Goal: Task Accomplishment & Management: Manage account settings

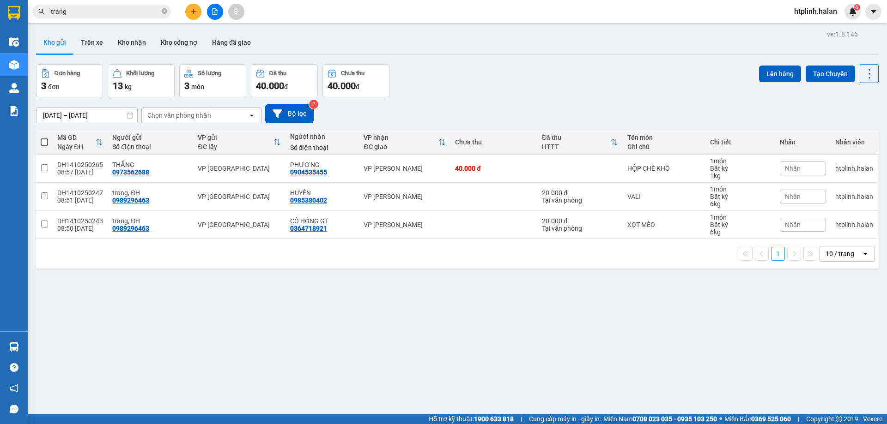
click at [488, 74] on div "Đơn hàng 3 đơn Khối lượng 13 kg Số lượng 3 món Đã thu 40.000 đ Chưa thu 40.000 …" at bounding box center [457, 80] width 842 height 33
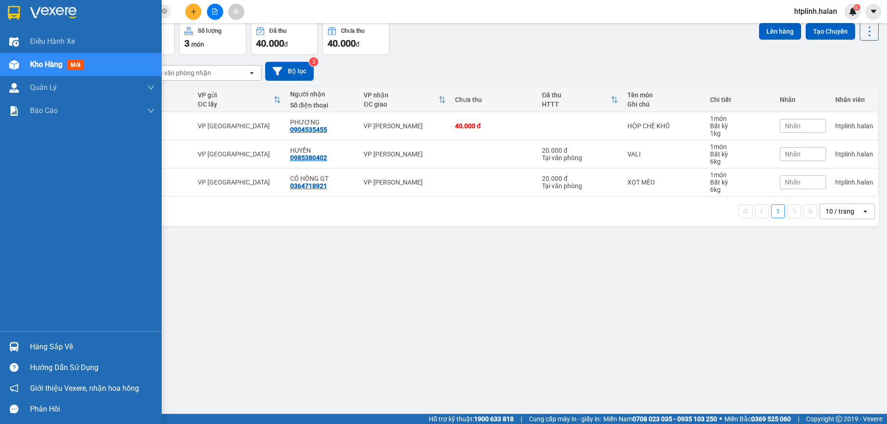
click at [15, 349] on img at bounding box center [14, 347] width 10 height 10
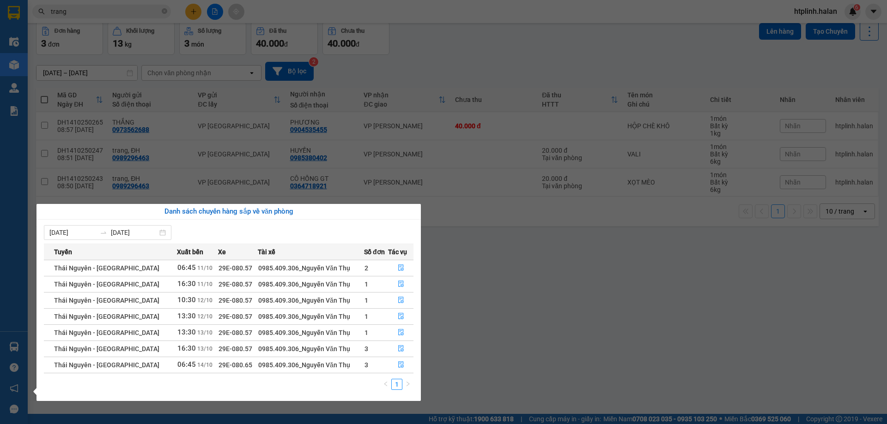
click at [420, 329] on div "08/10/2025 14/10/2025 Tuyến Xuất bến Xe Tài xế Số đơn Tác vụ Thái Nguyên - Định…" at bounding box center [228, 310] width 384 height 181
click at [428, 45] on section "Kết quả tìm kiếm ( 10000 ) Bộ lọc Mã ĐH Trạng thái Món hàng Thu hộ Tổng cước Ch…" at bounding box center [443, 212] width 887 height 424
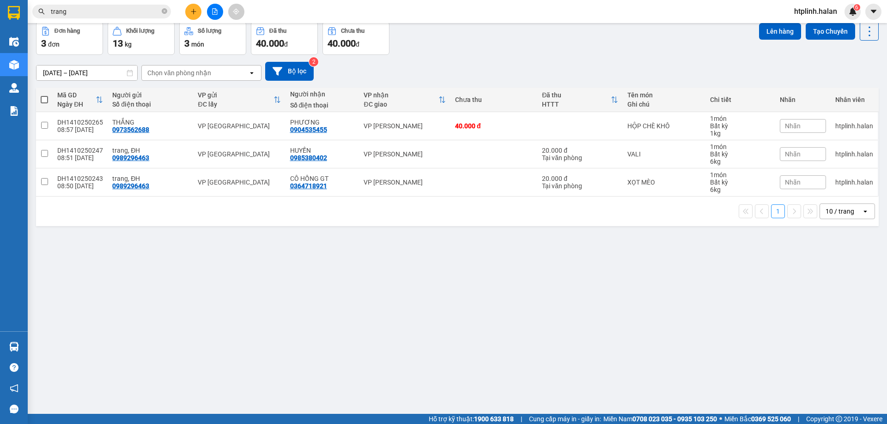
click at [194, 15] on button at bounding box center [193, 12] width 16 height 16
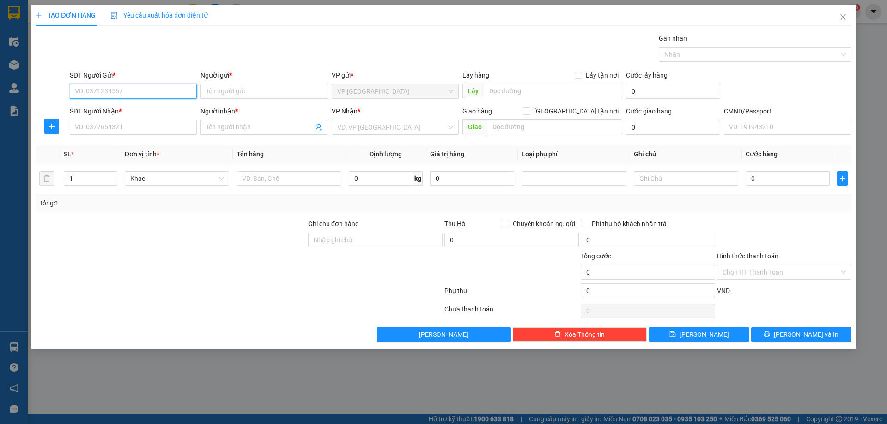
paste input "0354677999"
type input "0354677999"
click at [116, 110] on div "0354677999 - MẠNH" at bounding box center [133, 110] width 116 height 10
type input "MẠNH"
type input "0354677999"
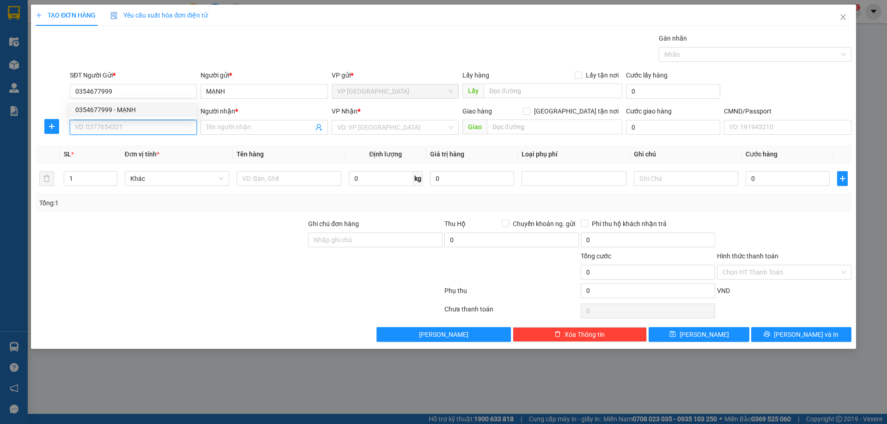
click at [122, 127] on input "SĐT Người Nhận *" at bounding box center [133, 127] width 127 height 15
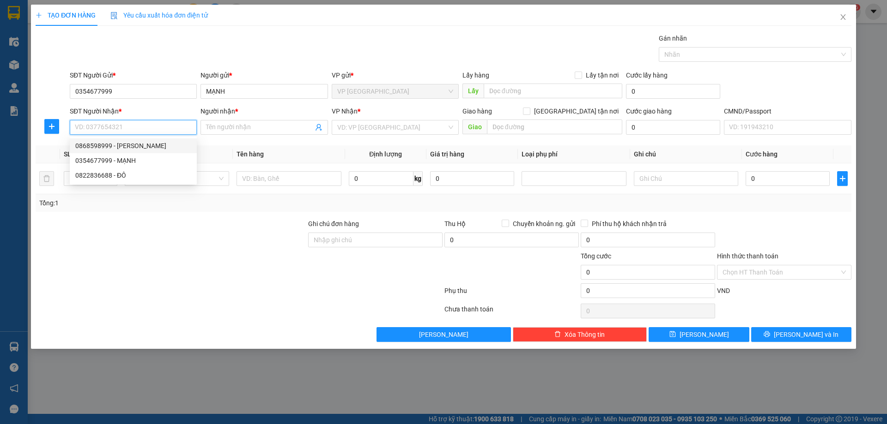
click at [126, 142] on div "0868598999 - TRẦN ANH" at bounding box center [133, 146] width 116 height 10
type input "0868598999"
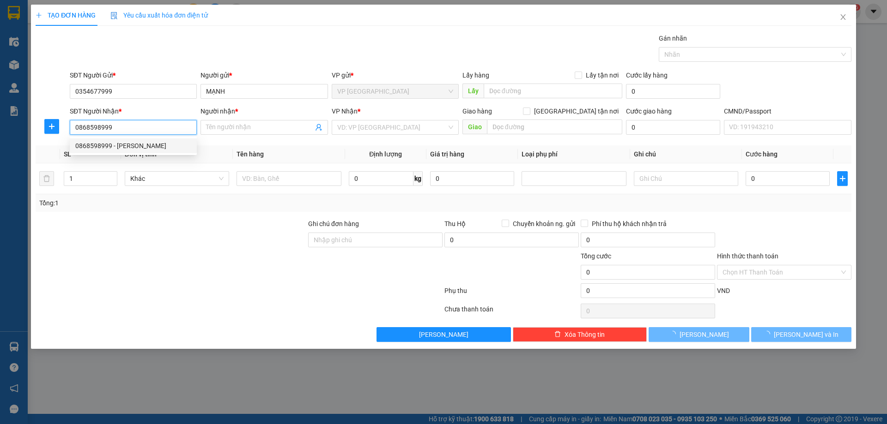
type input "[PERSON_NAME]"
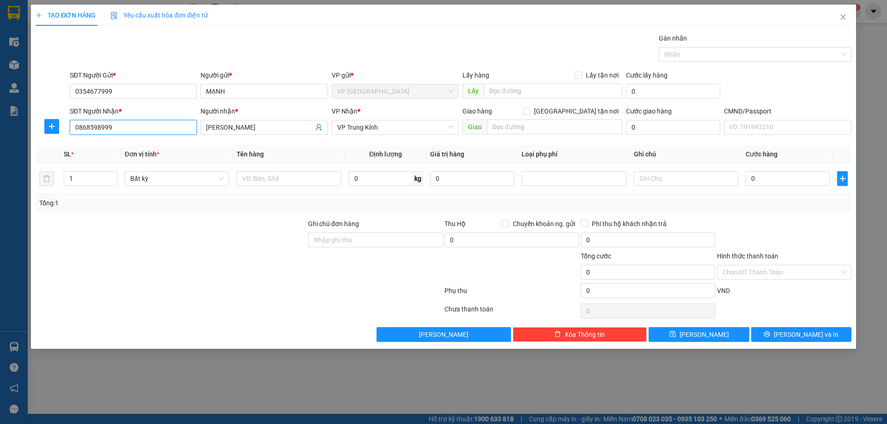
click at [74, 131] on input "0868598999" at bounding box center [133, 127] width 127 height 15
click at [57, 133] on button "button" at bounding box center [51, 126] width 15 height 15
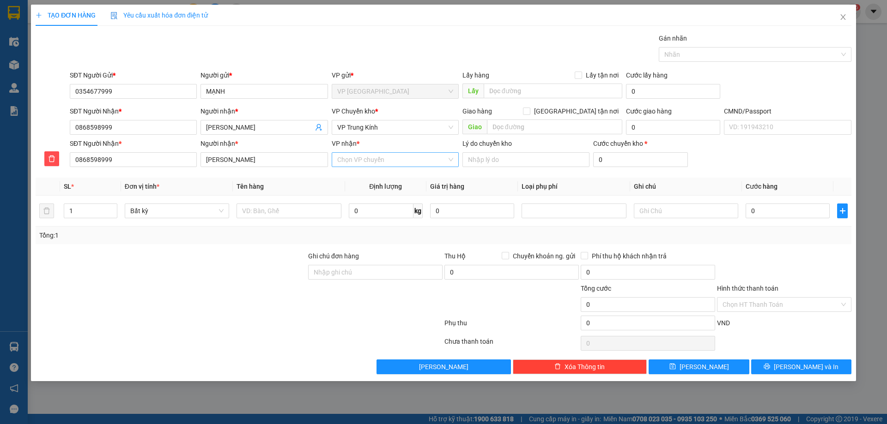
click at [410, 166] on input "VP nhận *" at bounding box center [391, 160] width 109 height 14
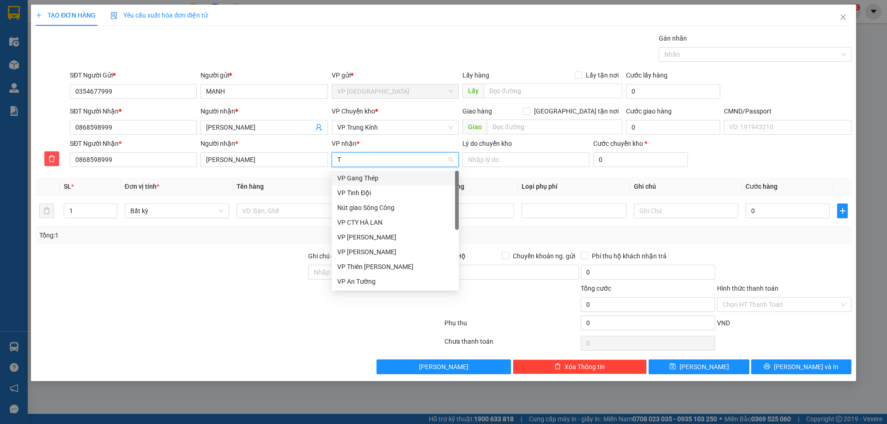
type input "TK"
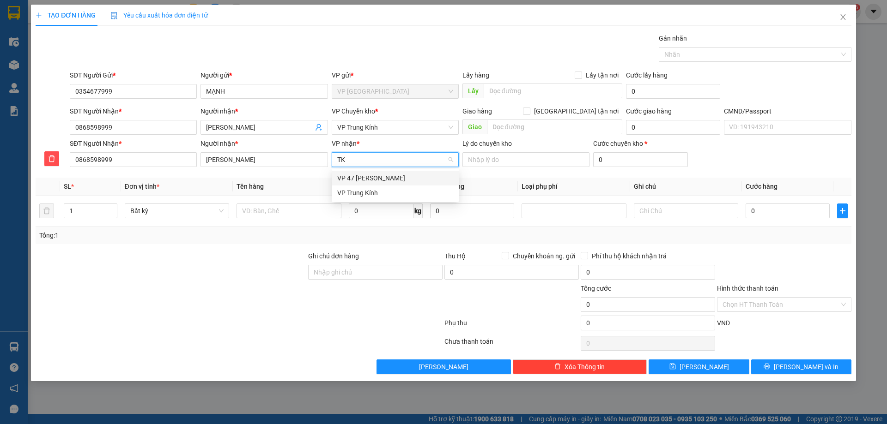
click at [394, 188] on div "VP Trung Kính" at bounding box center [395, 193] width 116 height 10
click at [402, 139] on div "VP nhận *" at bounding box center [395, 144] width 127 height 10
click at [402, 153] on input "VP nhận *" at bounding box center [391, 160] width 109 height 14
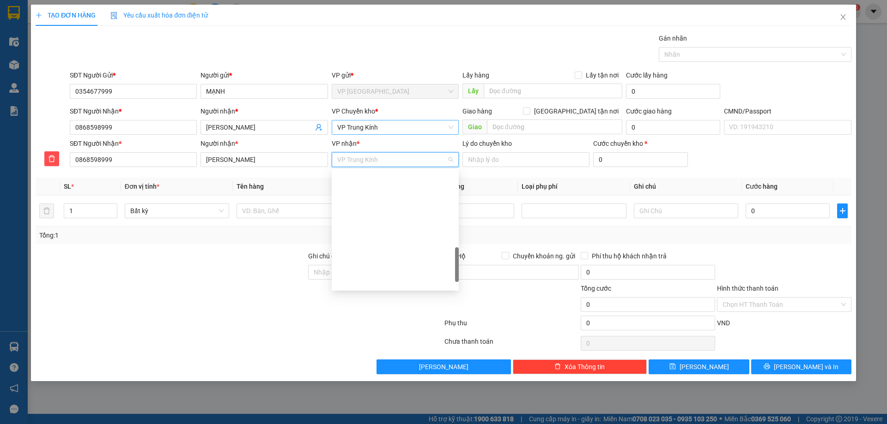
scroll to position [329, 0]
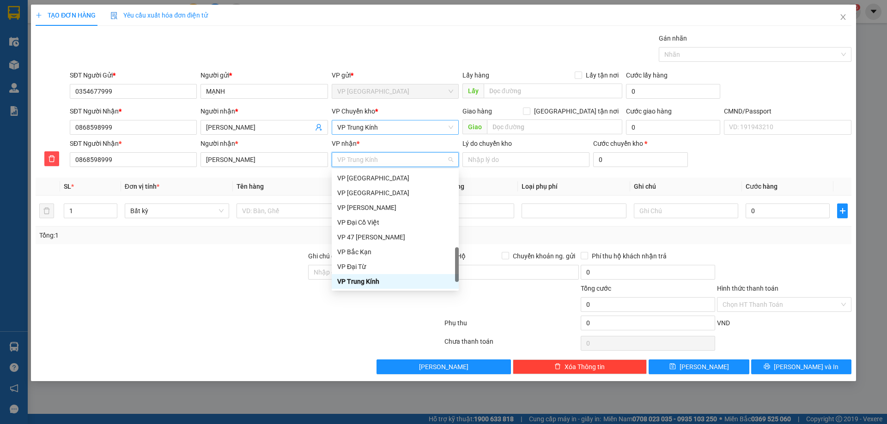
click at [403, 128] on span "VP Trung Kính" at bounding box center [395, 128] width 116 height 14
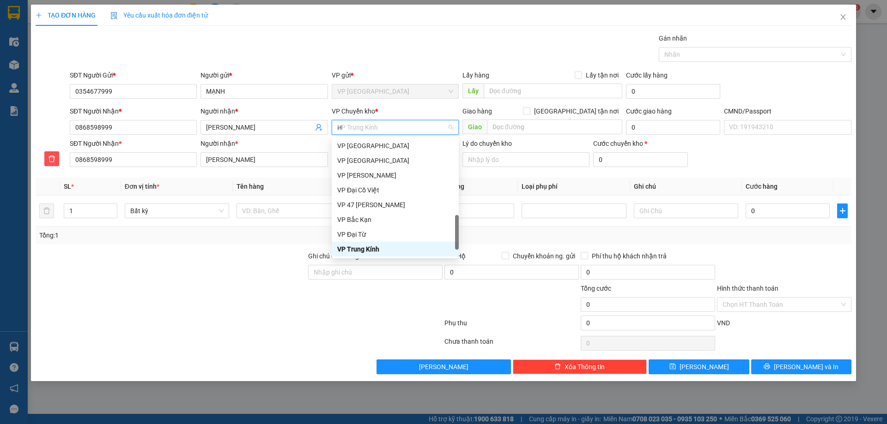
scroll to position [155, 0]
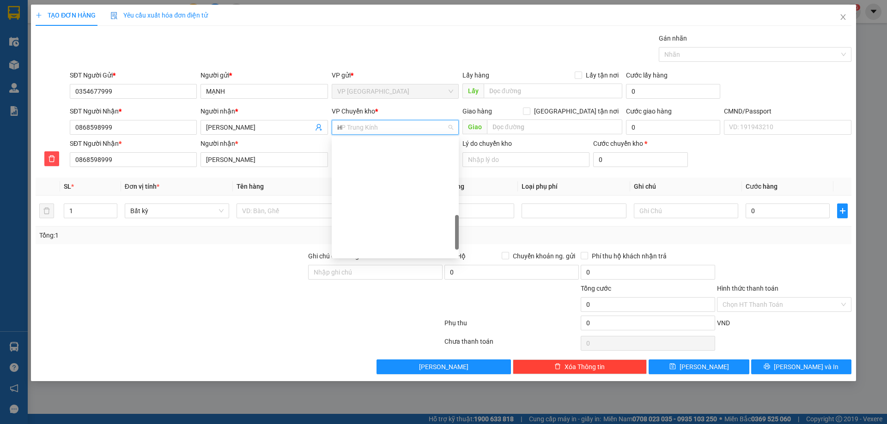
type input "HG"
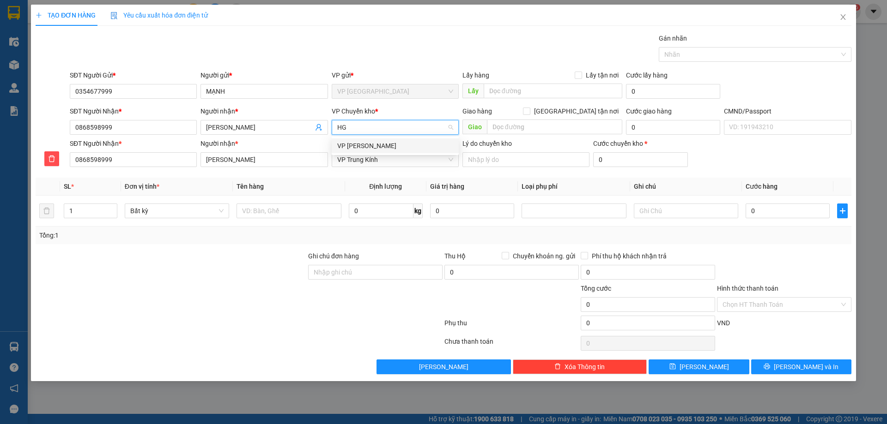
scroll to position [0, 0]
drag, startPoint x: 405, startPoint y: 140, endPoint x: 348, endPoint y: 172, distance: 66.2
click at [406, 140] on div "VP [PERSON_NAME]" at bounding box center [395, 146] width 127 height 15
drag, startPoint x: 289, startPoint y: 191, endPoint x: 291, endPoint y: 200, distance: 9.6
click at [290, 195] on th "Tên hàng" at bounding box center [289, 187] width 112 height 18
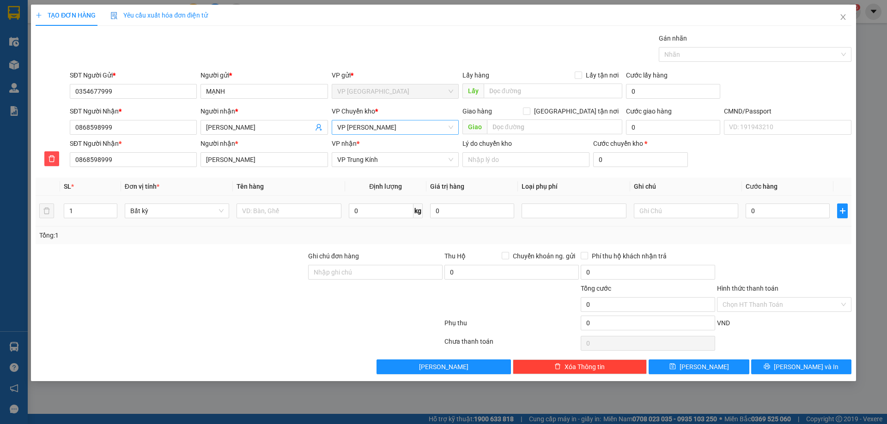
click at [291, 200] on td at bounding box center [289, 211] width 112 height 31
drag, startPoint x: 296, startPoint y: 208, endPoint x: 296, endPoint y: 217, distance: 9.3
click at [296, 209] on input "text" at bounding box center [288, 211] width 104 height 15
type input "HỘP DT"
click at [363, 207] on input "0" at bounding box center [381, 211] width 65 height 15
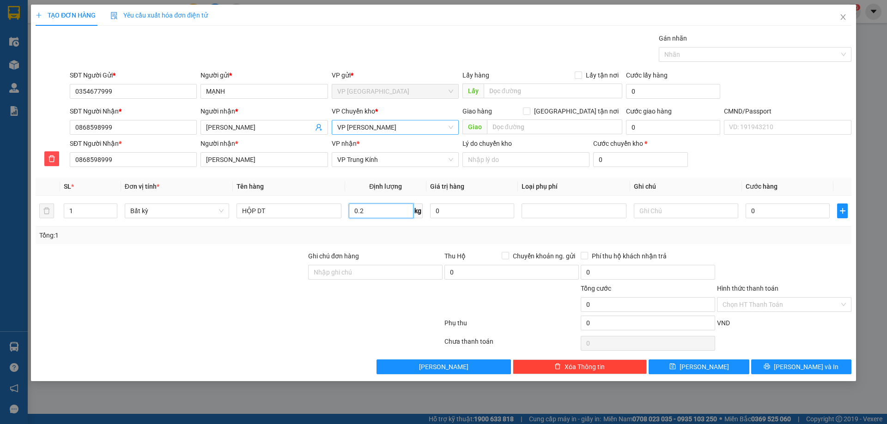
type input "0.2"
click at [461, 245] on div "Transit Pickup Surcharge Ids Transit Deliver Surcharge Ids Transit Deliver Surc…" at bounding box center [444, 203] width 816 height 341
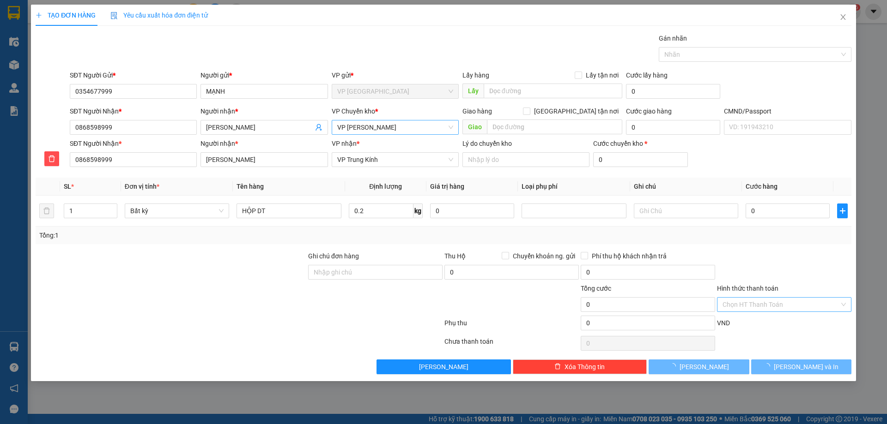
type input "40.000"
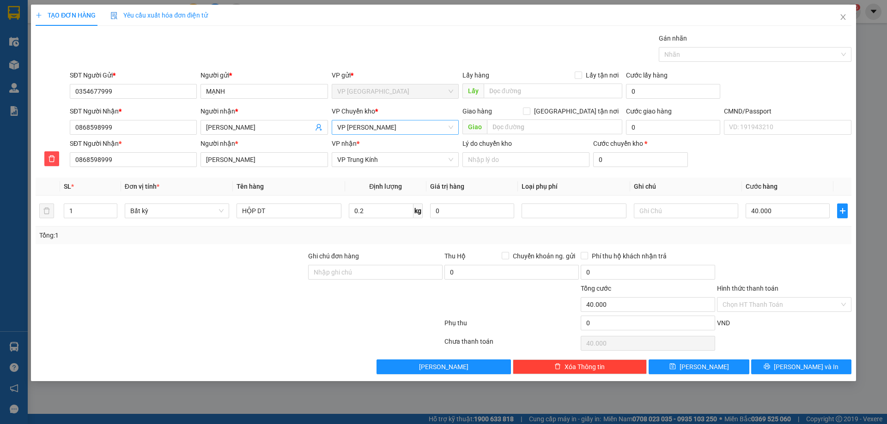
click at [754, 313] on div "Hình thức thanh toán Chọn HT Thanh Toán" at bounding box center [784, 300] width 134 height 32
click at [756, 310] on input "Hình thức thanh toán" at bounding box center [780, 305] width 117 height 14
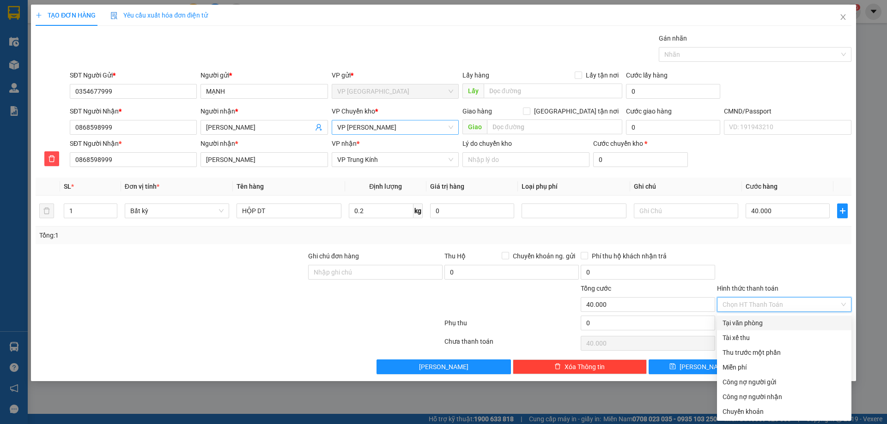
click at [756, 321] on div "Tại văn phòng" at bounding box center [783, 323] width 123 height 10
type input "0"
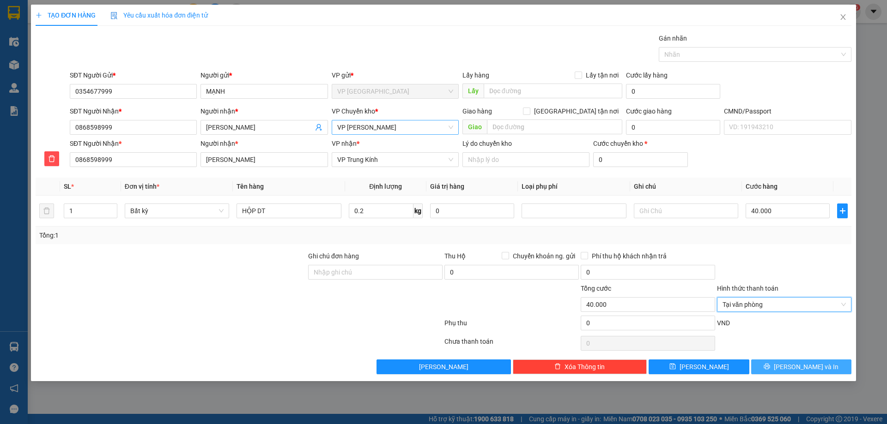
click at [768, 363] on button "Lưu và In" at bounding box center [801, 367] width 100 height 15
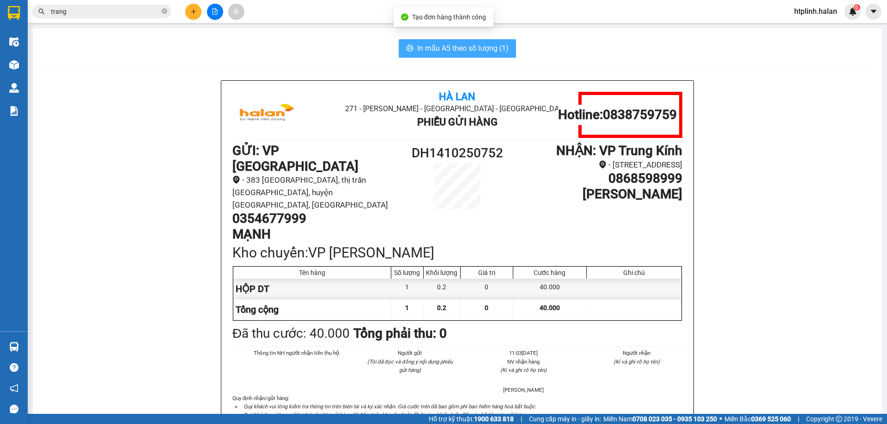
click at [430, 47] on span "In mẫu A5 theo số lượng (1)" at bounding box center [462, 48] width 91 height 12
click at [431, 47] on span "In mẫu A5 theo số lượng (1)" at bounding box center [462, 48] width 91 height 12
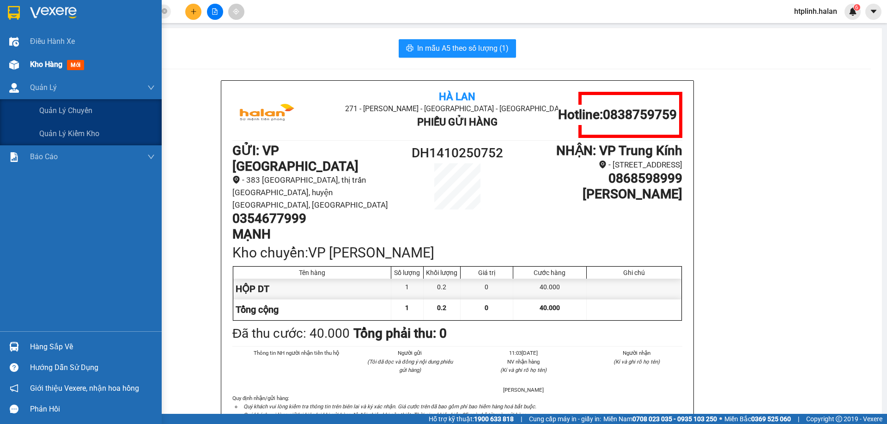
click at [26, 65] on div "Kho hàng mới" at bounding box center [81, 64] width 162 height 23
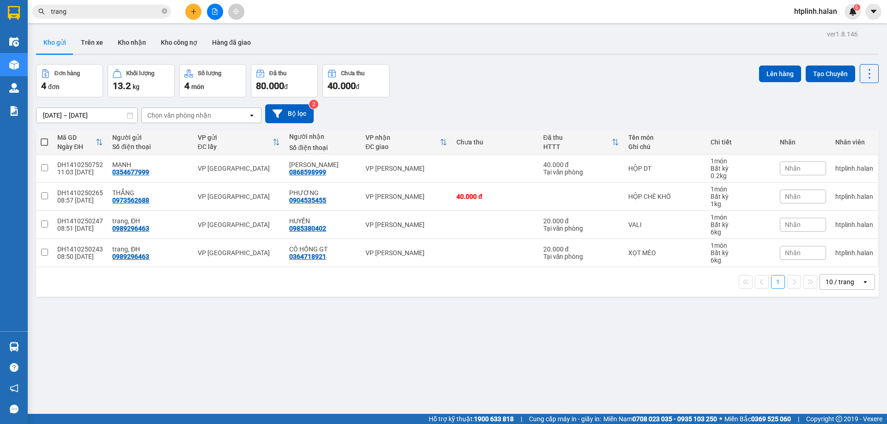
click at [366, 370] on div "ver 1.8.146 Kho gửi Trên xe Kho nhận Kho công nợ Hàng đã giao Đơn hàng 4 đơn Kh…" at bounding box center [457, 240] width 850 height 424
click at [142, 52] on button "Kho nhận" at bounding box center [131, 42] width 43 height 22
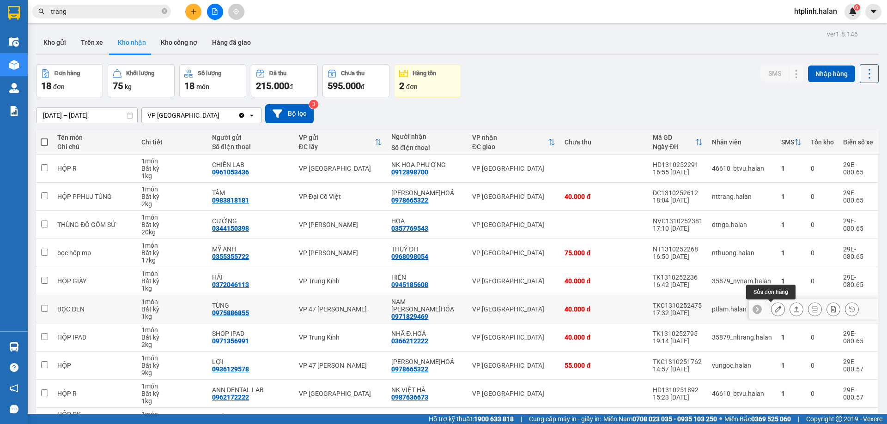
click at [790, 302] on button at bounding box center [796, 310] width 13 height 16
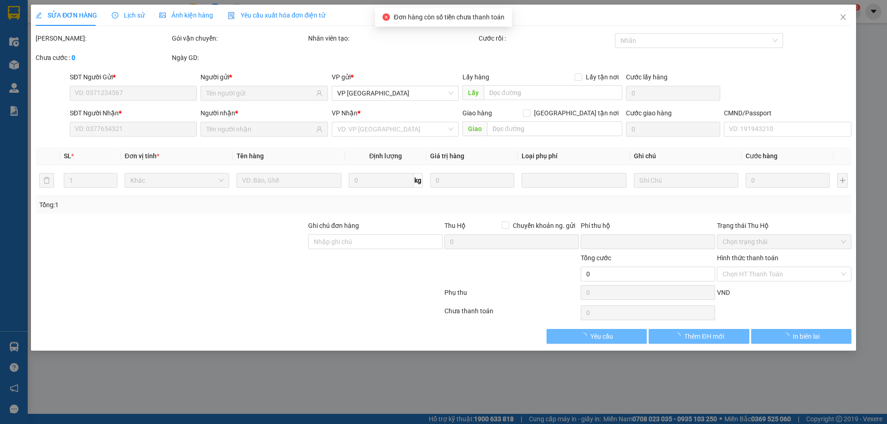
type input "0975886855"
type input "TÙNG"
type input "0971829469"
type input "NAM Đ.HÓA"
type input "0"
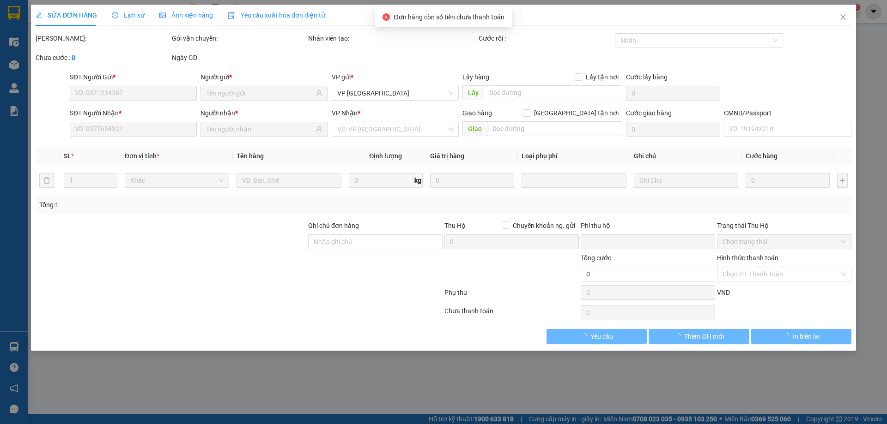
type input "40.000"
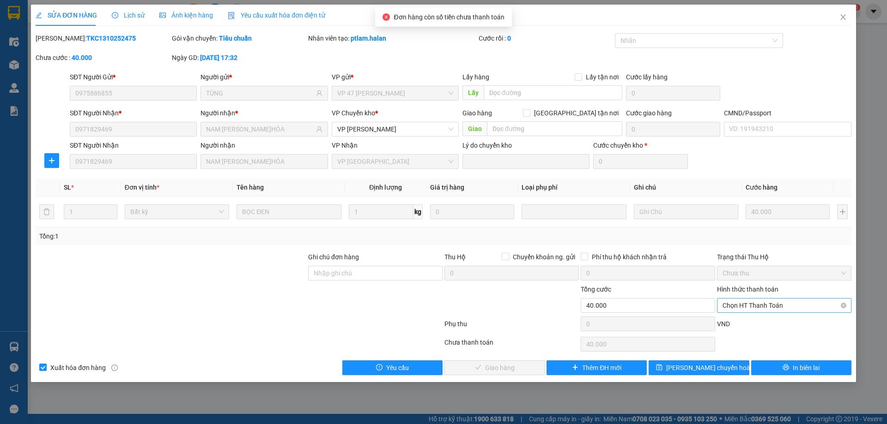
drag, startPoint x: 737, startPoint y: 302, endPoint x: 732, endPoint y: 315, distance: 13.6
click at [736, 302] on span "Chọn HT Thanh Toán" at bounding box center [783, 306] width 123 height 14
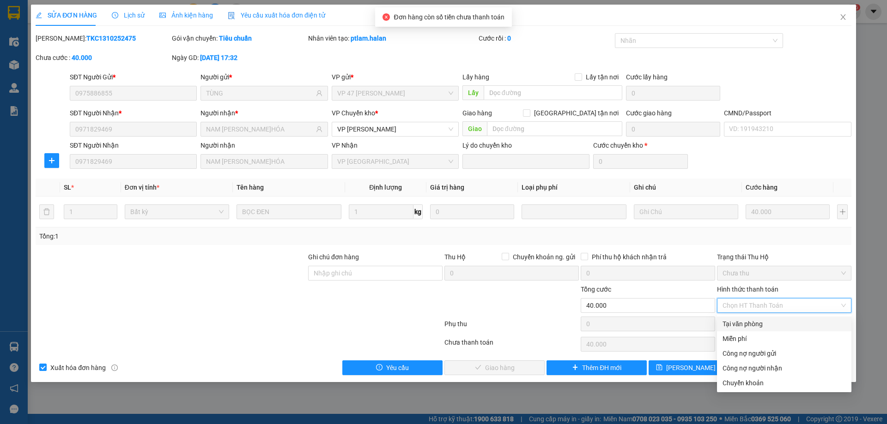
click at [735, 320] on div "Tại văn phòng" at bounding box center [783, 324] width 123 height 10
type input "0"
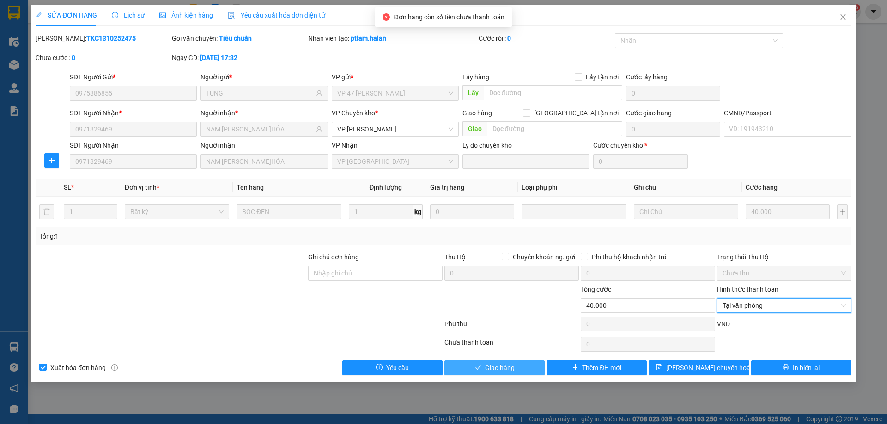
click at [517, 369] on button "Giao hàng" at bounding box center [494, 368] width 100 height 15
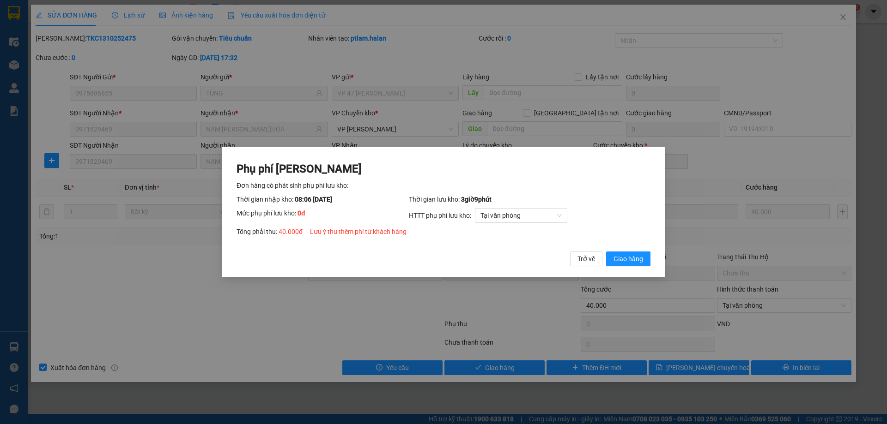
drag, startPoint x: 629, startPoint y: 275, endPoint x: 629, endPoint y: 269, distance: 6.0
click at [629, 273] on div "Phụ phí Lưu kho Đơn hàng có phát sinh phụ phí lưu kho: Thời gian nhập kho: 08:0…" at bounding box center [443, 212] width 443 height 131
click at [629, 265] on button "Giao hàng" at bounding box center [628, 259] width 44 height 15
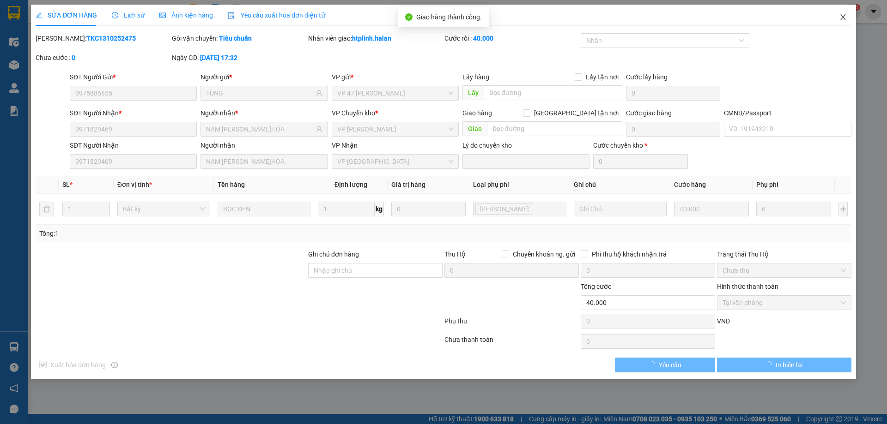
click at [848, 15] on span "Close" at bounding box center [843, 18] width 26 height 26
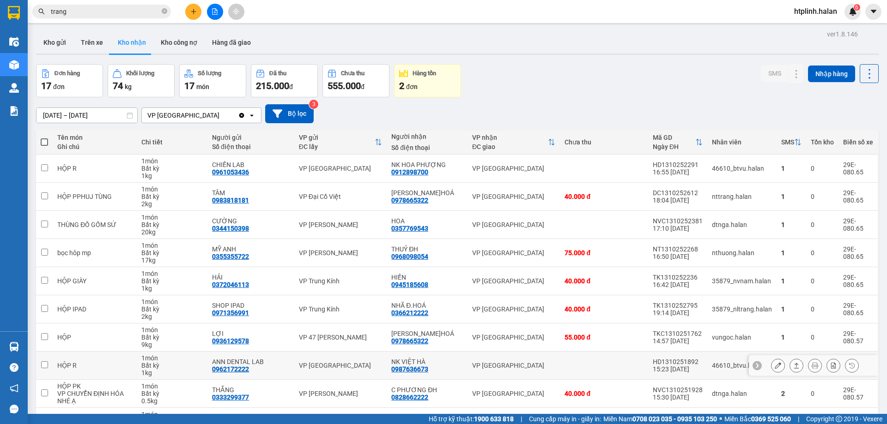
click at [793, 363] on icon at bounding box center [796, 366] width 6 height 6
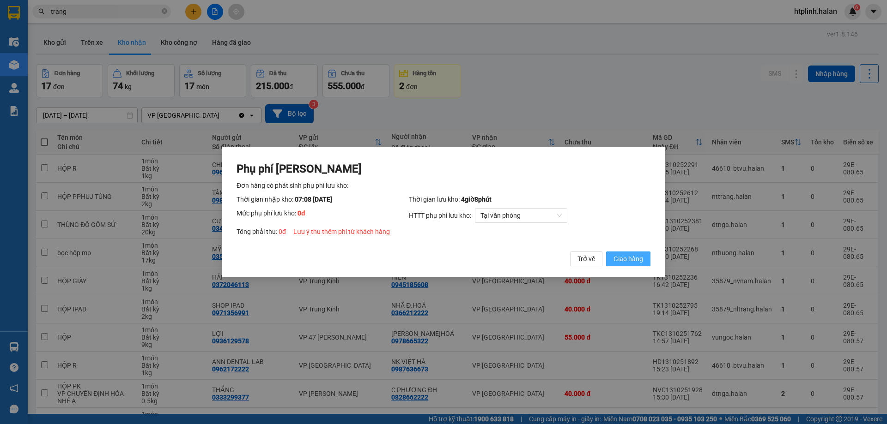
click at [631, 257] on span "Giao hàng" at bounding box center [628, 259] width 30 height 10
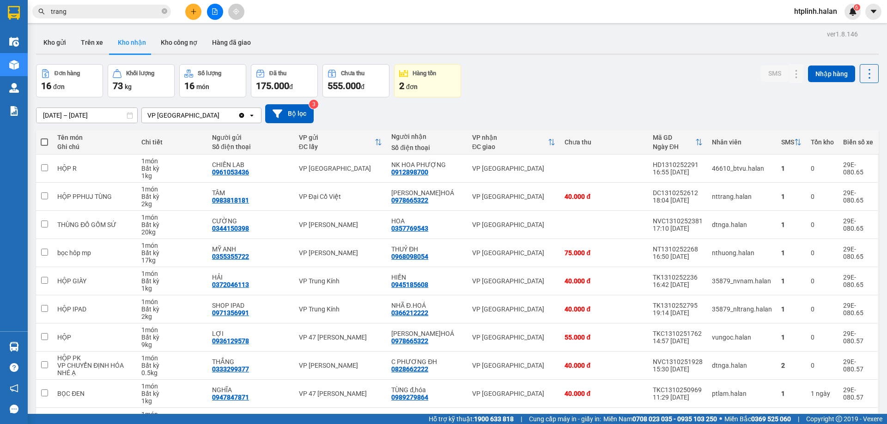
click at [94, 11] on input "trang" at bounding box center [105, 11] width 109 height 10
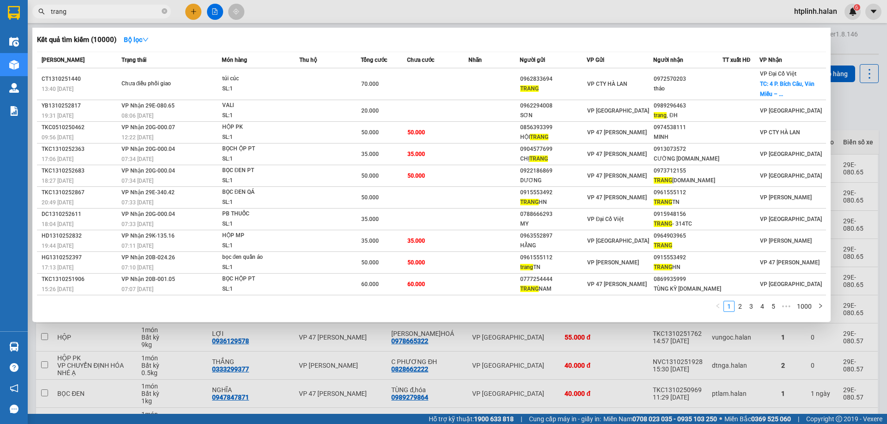
click at [94, 11] on input "trang" at bounding box center [105, 11] width 109 height 10
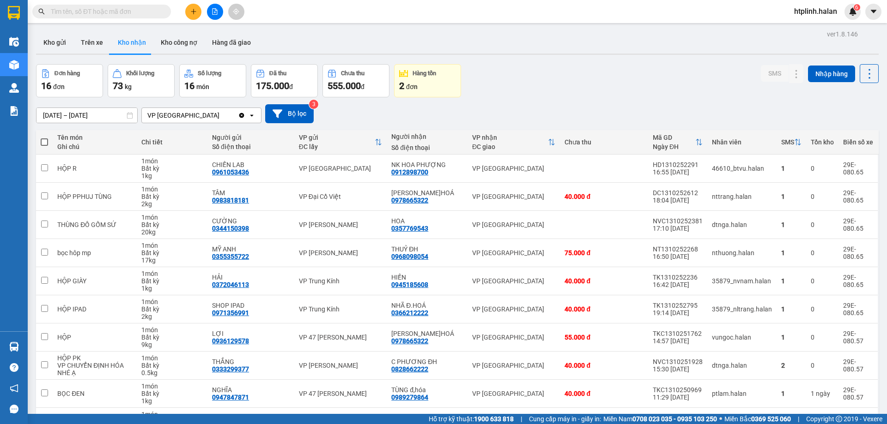
type input "2"
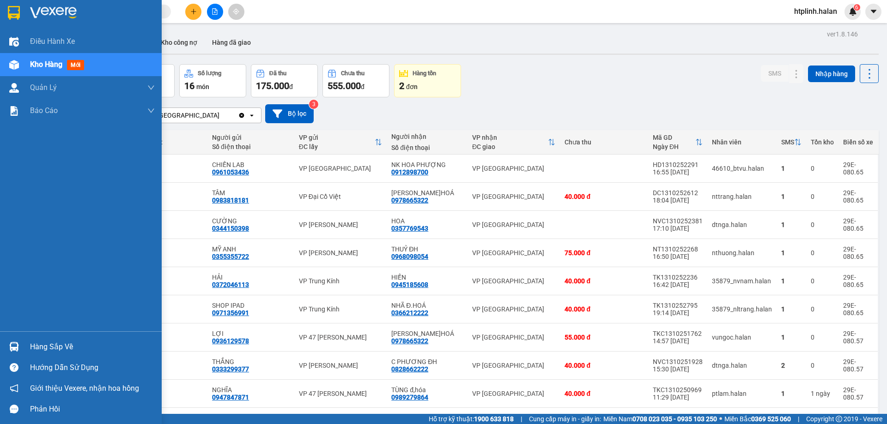
click at [25, 347] on div "Hàng sắp về" at bounding box center [81, 347] width 162 height 21
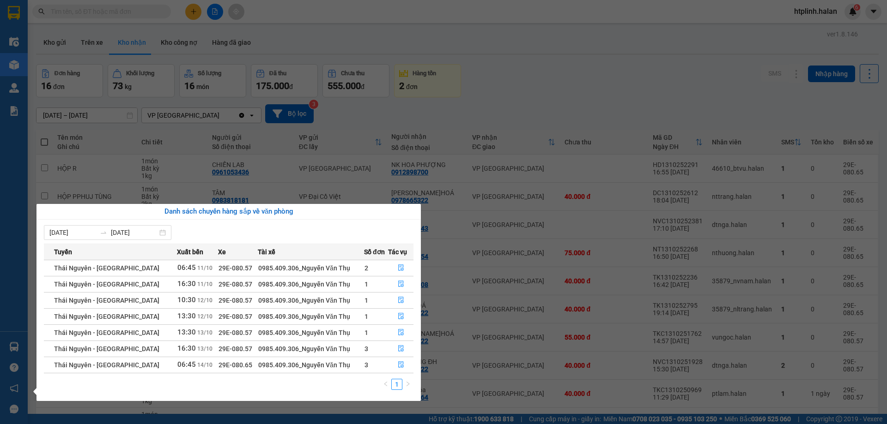
click at [331, 184] on section "Kết quả tìm kiếm ( 10000 ) Bộ lọc Mã ĐH Trạng thái Món hàng Thu hộ Tổng cước Ch…" at bounding box center [443, 212] width 887 height 424
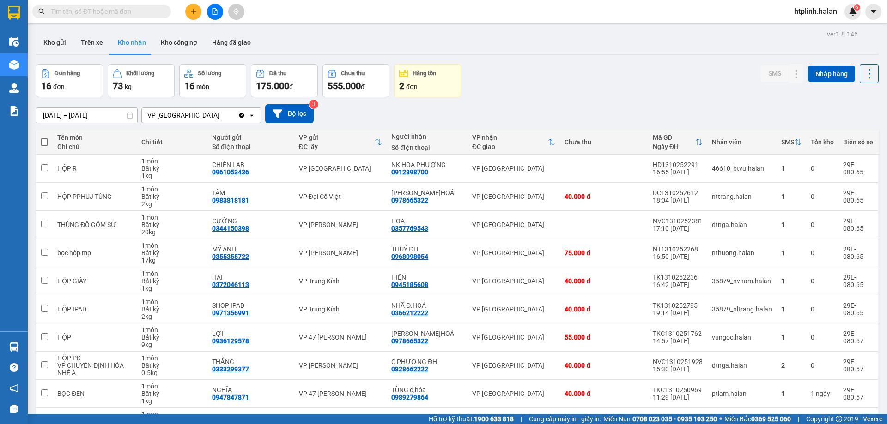
click at [58, 31] on div "ver 1.8.146 Kho gửi Trên xe Kho nhận Kho công nợ Hàng đã giao Đơn hàng 16 đơn K…" at bounding box center [457, 249] width 850 height 442
click at [49, 42] on button "Kho gửi" at bounding box center [54, 42] width 37 height 22
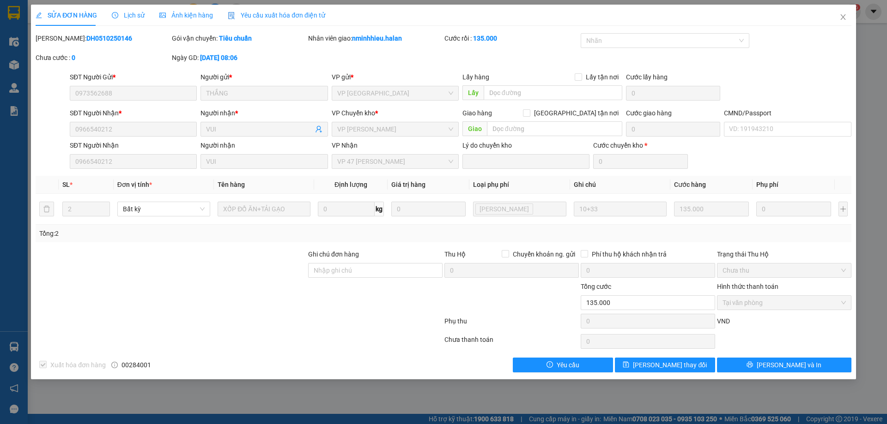
click at [829, 2] on div "SỬA ĐƠN HÀNG Lịch sử Ảnh kiện hàng Yêu cầu xuất hóa đơn điện tử Total Paid Fee …" at bounding box center [443, 212] width 887 height 424
click at [838, 13] on span "Close" at bounding box center [843, 18] width 26 height 26
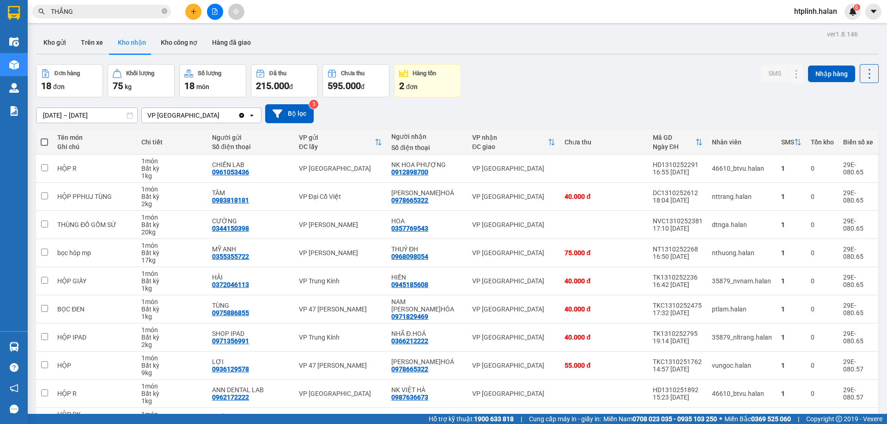
click at [133, 4] on div "Kết quả tìm kiếm ( 387 ) Bộ lọc Thuộc VP này Mã ĐH Trạng thái Món hàng Thu hộ T…" at bounding box center [90, 12] width 180 height 16
click at [137, 10] on input "THẮNG" at bounding box center [105, 11] width 109 height 10
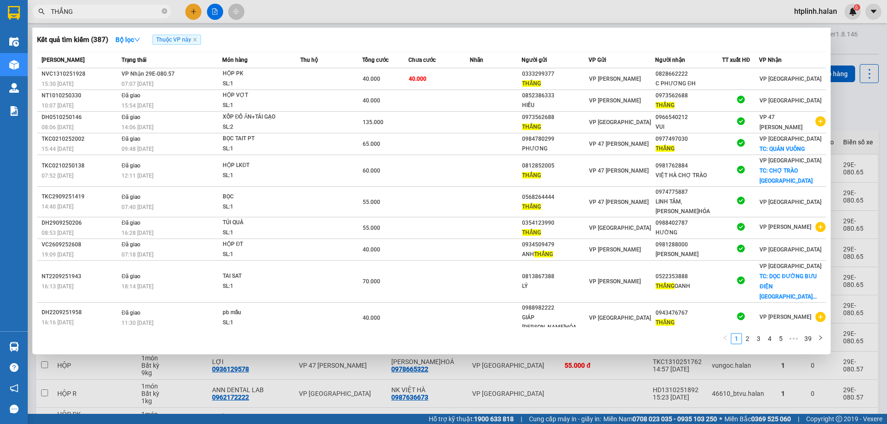
click at [137, 10] on input "THẮNG" at bounding box center [105, 11] width 109 height 10
type input "M"
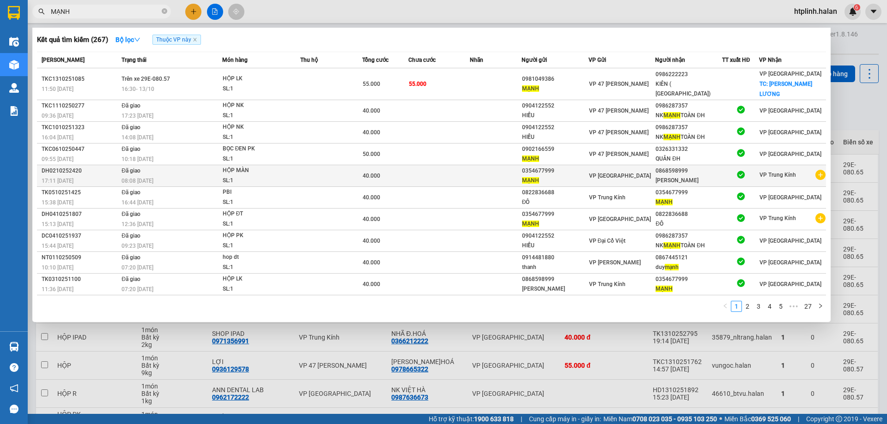
type input "MẠNH"
click at [571, 180] on div "MẠNH" at bounding box center [555, 181] width 66 height 10
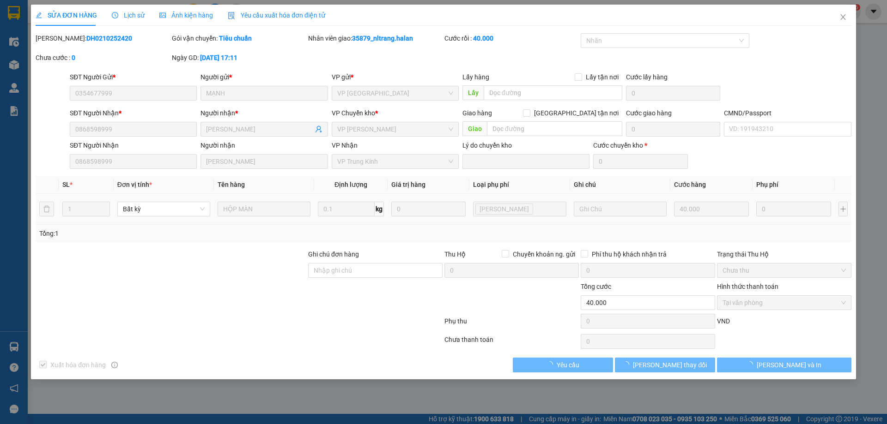
type input "0354677999"
type input "0868598999"
type input "0"
type input "40.000"
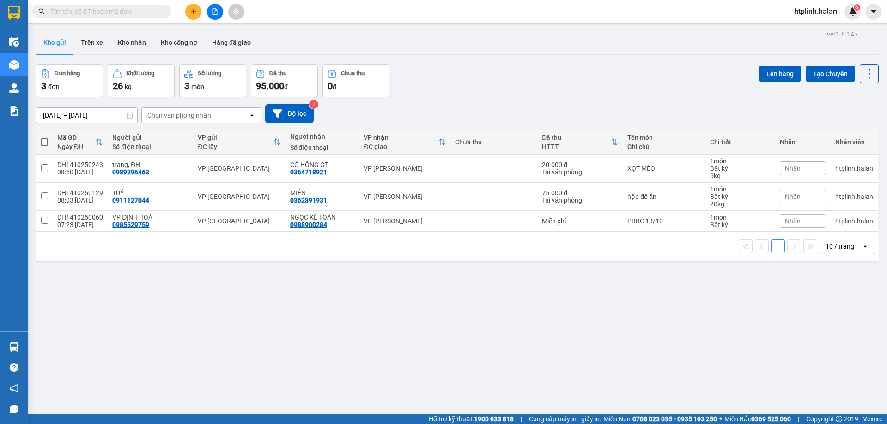
click at [60, 36] on button "Kho gửi" at bounding box center [54, 42] width 37 height 22
drag, startPoint x: 139, startPoint y: 46, endPoint x: 114, endPoint y: 49, distance: 25.1
click at [137, 46] on button "Kho nhận" at bounding box center [131, 42] width 43 height 22
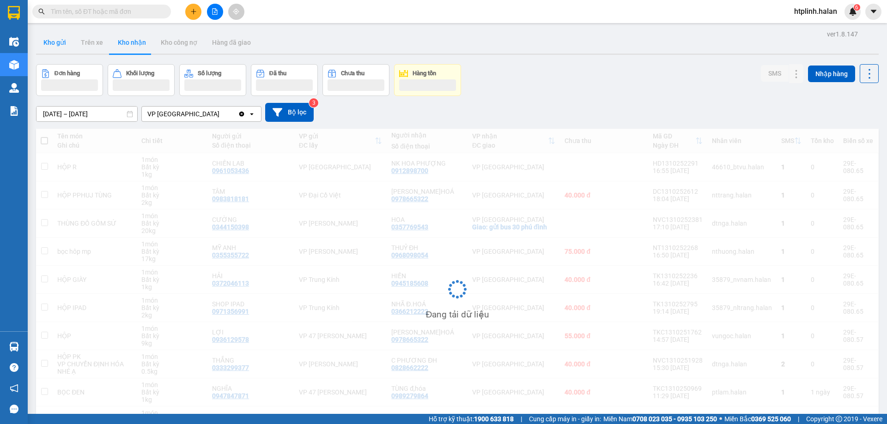
click at [56, 49] on button "Kho gửi" at bounding box center [54, 42] width 37 height 22
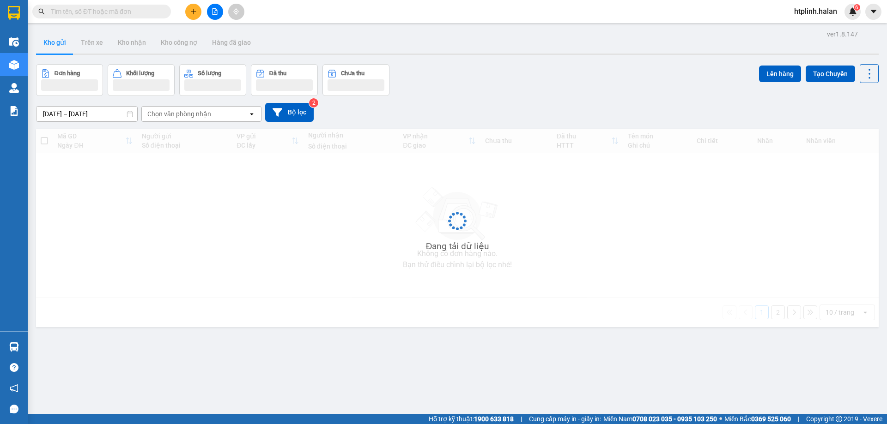
click at [56, 49] on button "Kho gửi" at bounding box center [54, 42] width 37 height 22
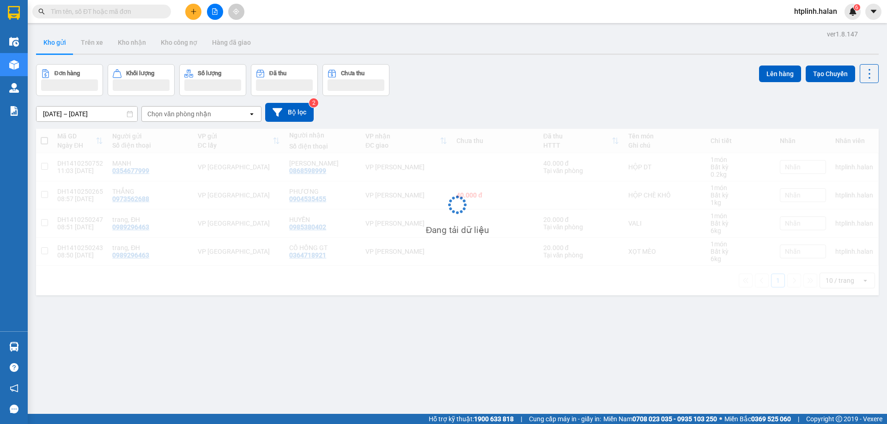
click at [56, 48] on button "Kho gửi" at bounding box center [54, 42] width 37 height 22
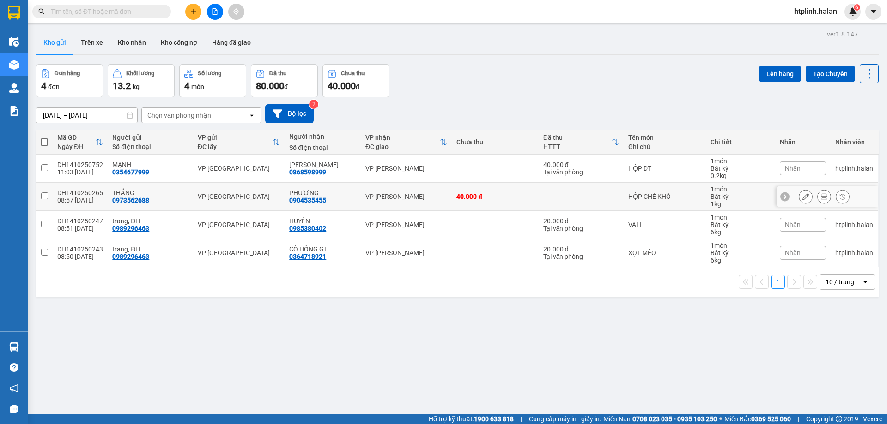
click at [166, 164] on div "MẠNH" at bounding box center [150, 164] width 76 height 7
checkbox input "true"
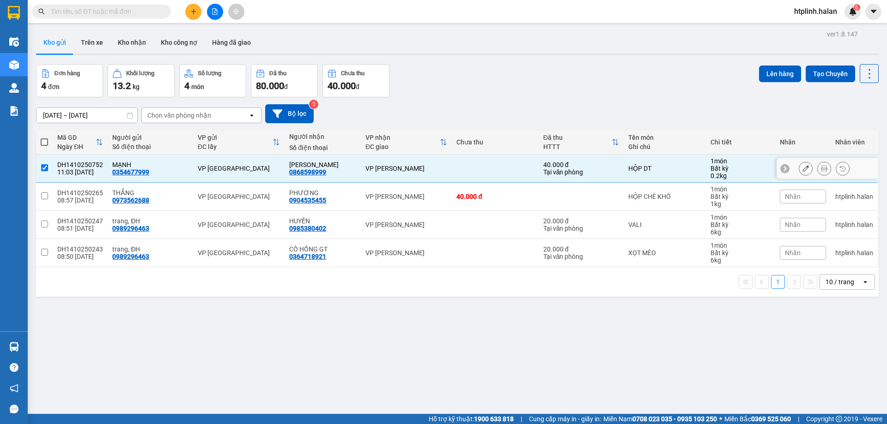
click at [174, 203] on div "THẮNG 0973562688" at bounding box center [150, 196] width 76 height 15
checkbox input "true"
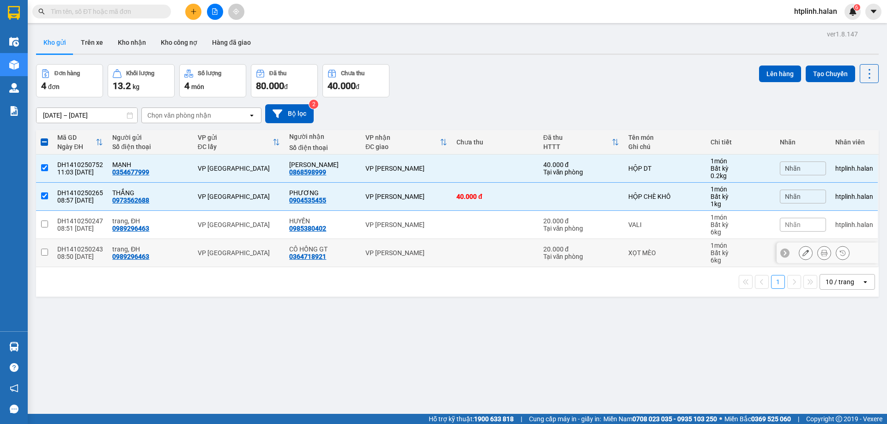
drag, startPoint x: 183, startPoint y: 241, endPoint x: 192, endPoint y: 248, distance: 12.1
click at [183, 240] on td "trang, ĐH 0989296463" at bounding box center [150, 253] width 85 height 28
checkbox input "true"
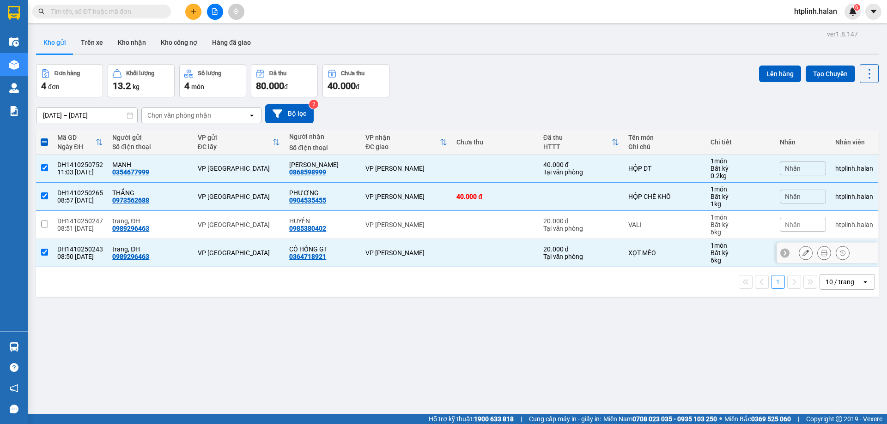
click at [193, 223] on td "VP [GEOGRAPHIC_DATA]" at bounding box center [239, 225] width 92 height 28
checkbox input "true"
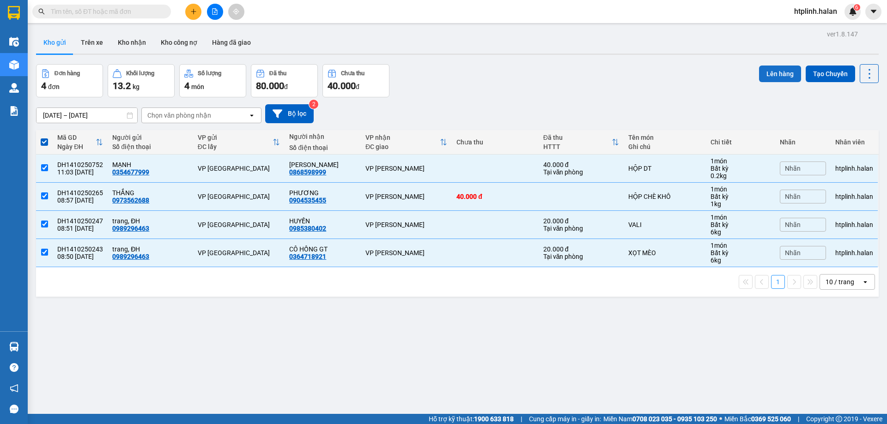
click at [773, 71] on button "Lên hàng" at bounding box center [780, 74] width 42 height 17
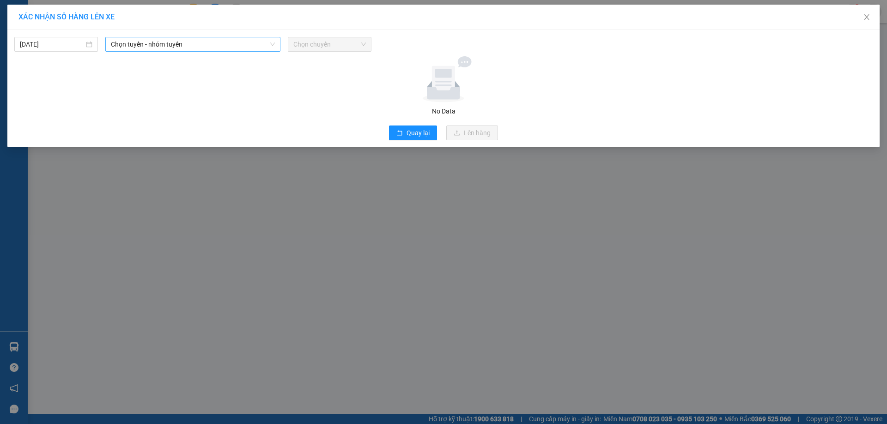
click at [168, 40] on span "Chọn tuyến - nhóm tuyến" at bounding box center [193, 44] width 164 height 14
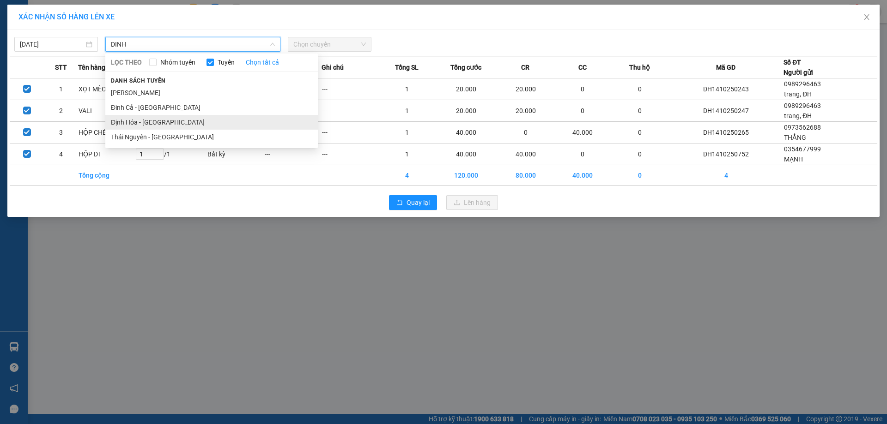
type input "DINH"
click at [221, 127] on li "Định Hóa - [GEOGRAPHIC_DATA]" at bounding box center [211, 122] width 212 height 15
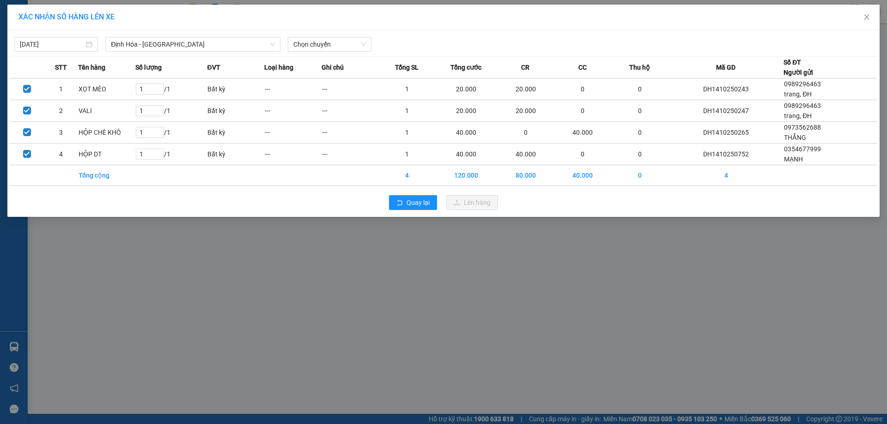
click at [333, 32] on div "[DATE] [GEOGRAPHIC_DATA] - [GEOGRAPHIC_DATA] LỌC THEO Nhóm tuyến Tuyến Chọn tất…" at bounding box center [443, 123] width 872 height 187
click at [337, 44] on span "Chọn chuyến" at bounding box center [329, 44] width 73 height 14
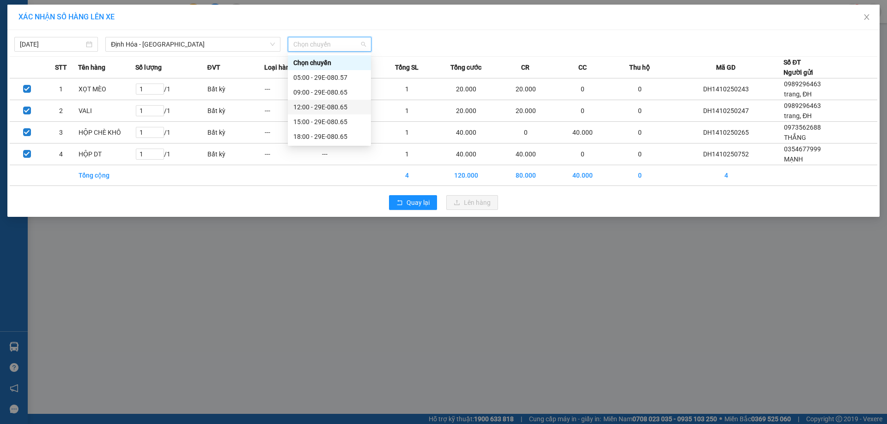
click at [327, 109] on div "12:00 - 29E-080.65" at bounding box center [329, 107] width 72 height 10
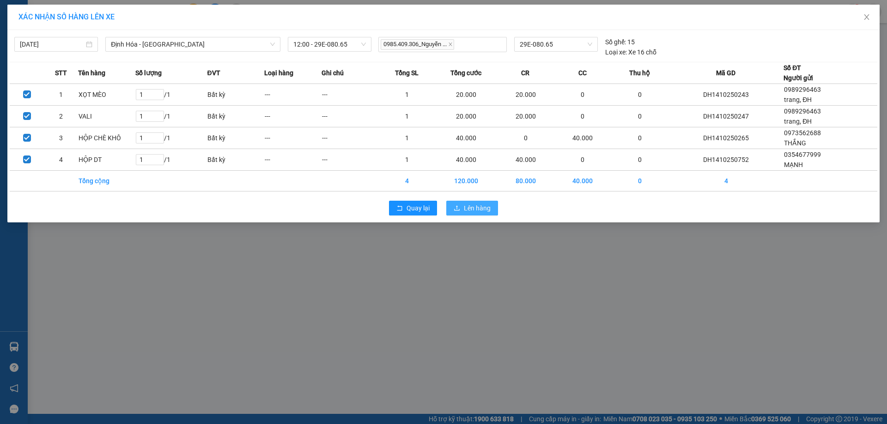
click at [485, 212] on span "Lên hàng" at bounding box center [477, 208] width 27 height 10
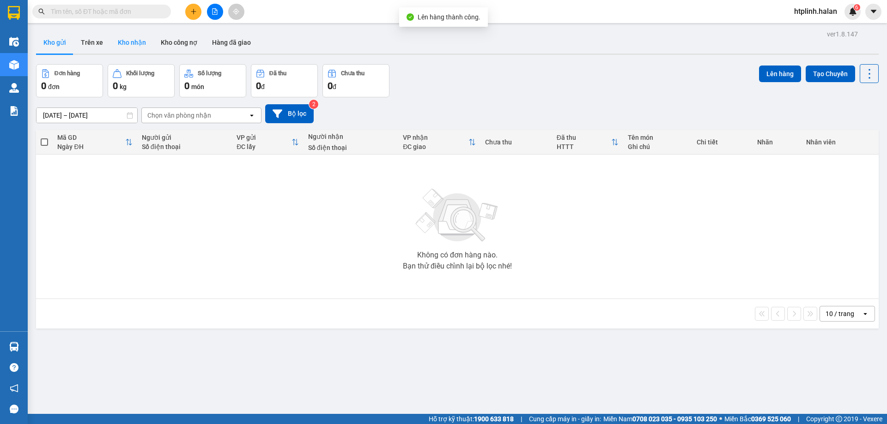
click at [139, 34] on button "Kho nhận" at bounding box center [131, 42] width 43 height 22
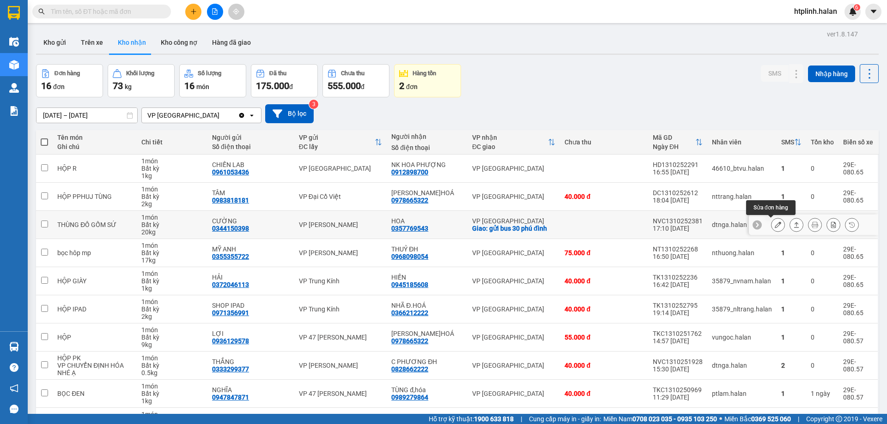
click at [772, 230] on button at bounding box center [777, 225] width 13 height 16
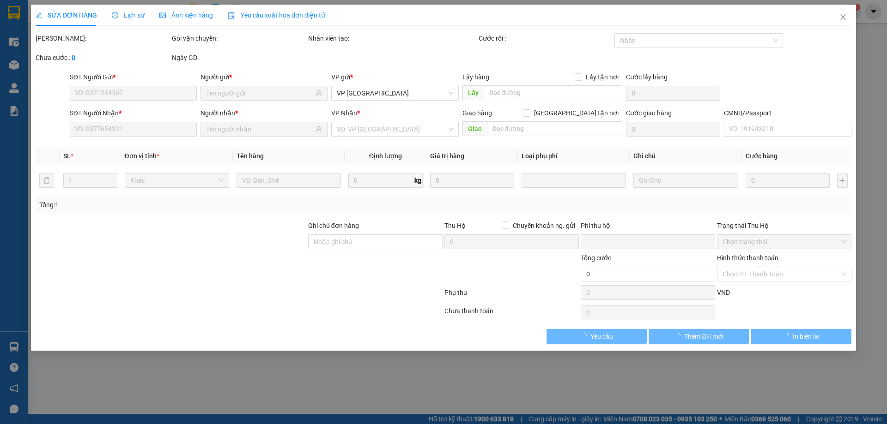
type input "0344150398"
type input "CƯỜNG"
type input "0357769543"
type input "HOA"
checkbox input "true"
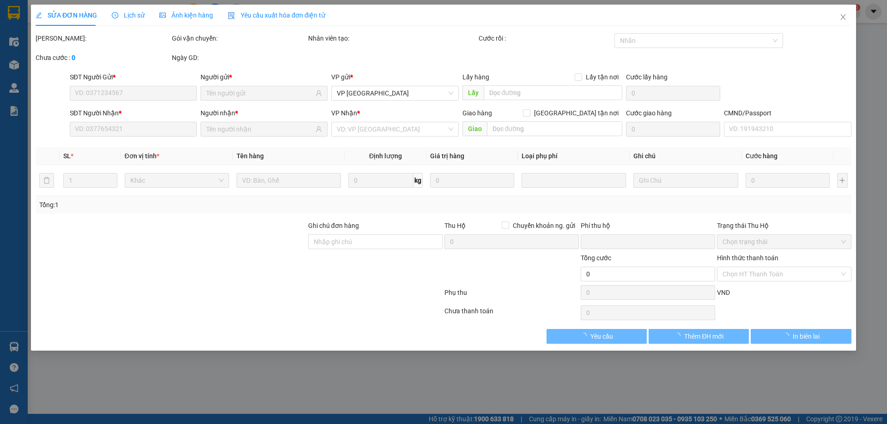
type input "gửi bus 30 phú đình"
type input "0"
type input "75.000"
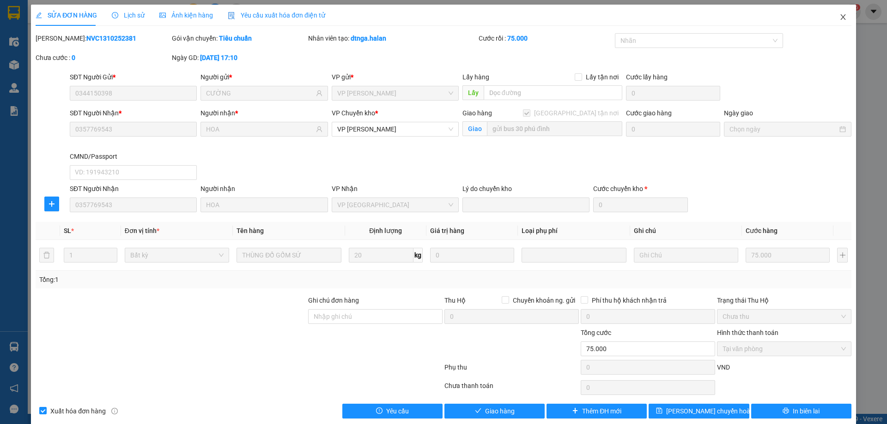
click at [838, 13] on span "Close" at bounding box center [843, 18] width 26 height 26
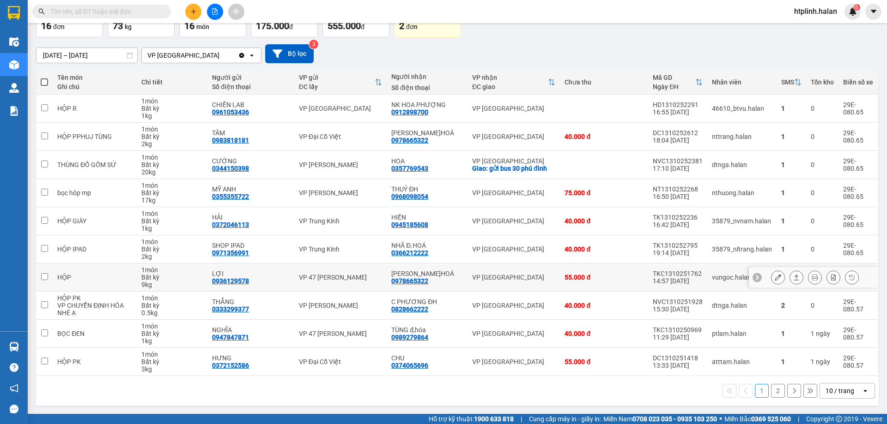
scroll to position [14, 0]
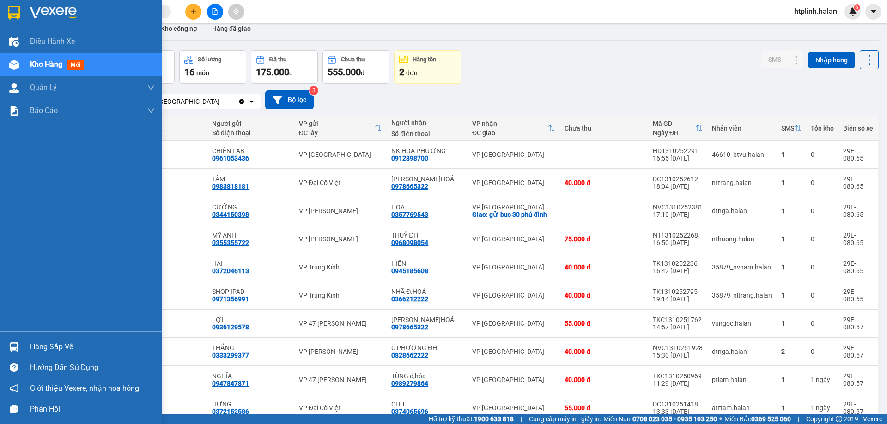
click at [12, 353] on div at bounding box center [14, 347] width 16 height 16
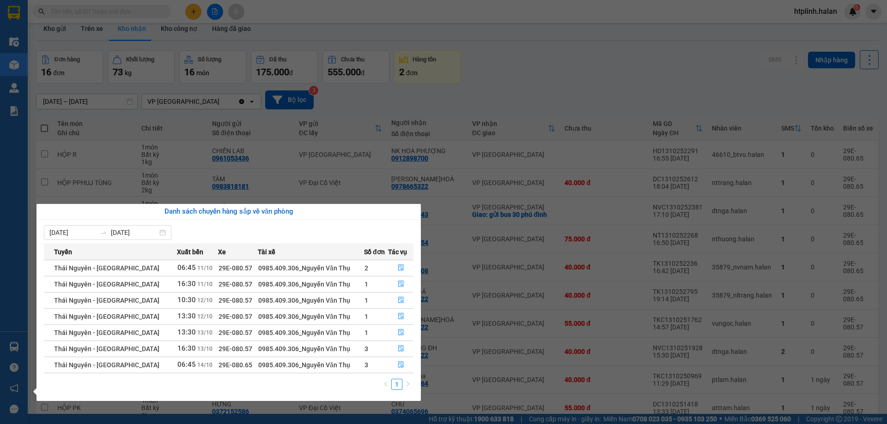
click at [528, 298] on section "Kết quả tìm kiếm ( 0 ) Bộ lọc No Data htplinh.halan 6 Điều hành xe Kho hàng mới…" at bounding box center [443, 212] width 887 height 424
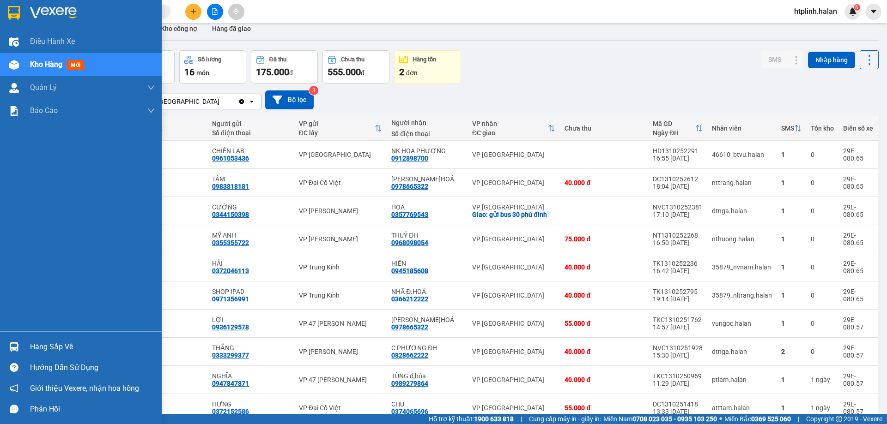
drag, startPoint x: 0, startPoint y: 340, endPoint x: 13, endPoint y: 342, distance: 13.6
click at [0, 339] on div "Hàng sắp về" at bounding box center [81, 347] width 162 height 21
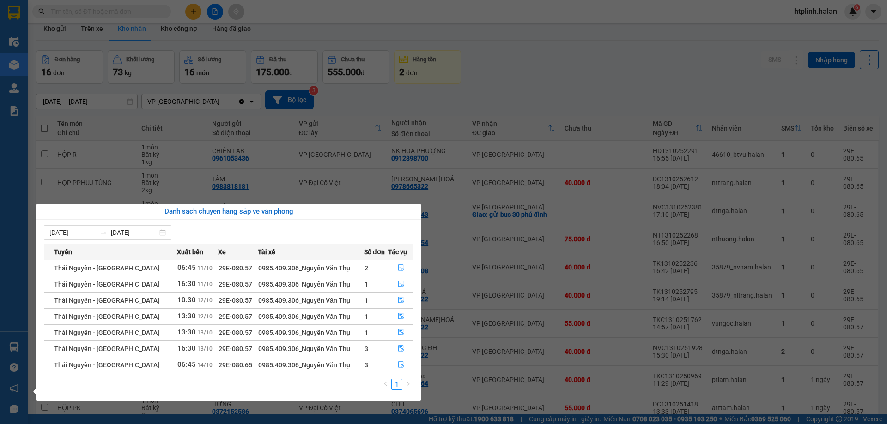
click at [254, 151] on section "Kết quả tìm kiếm ( 0 ) Bộ lọc No Data htplinh.halan 6 Điều hành xe Kho hàng mới…" at bounding box center [443, 212] width 887 height 424
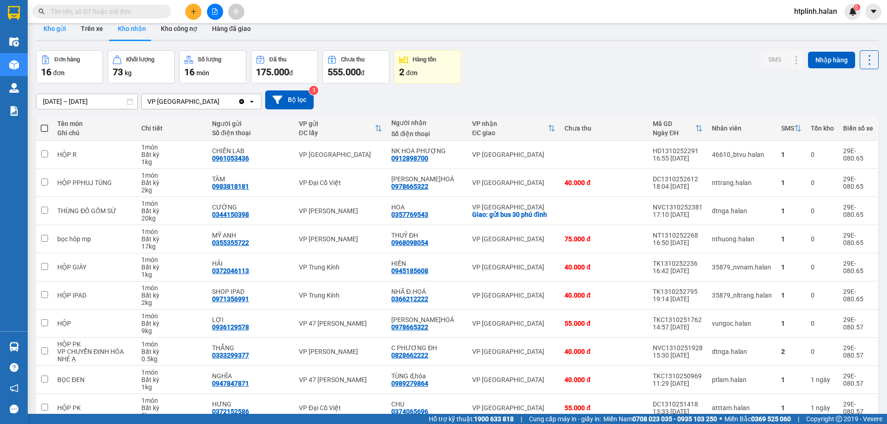
click at [56, 35] on button "Kho gửi" at bounding box center [54, 29] width 37 height 22
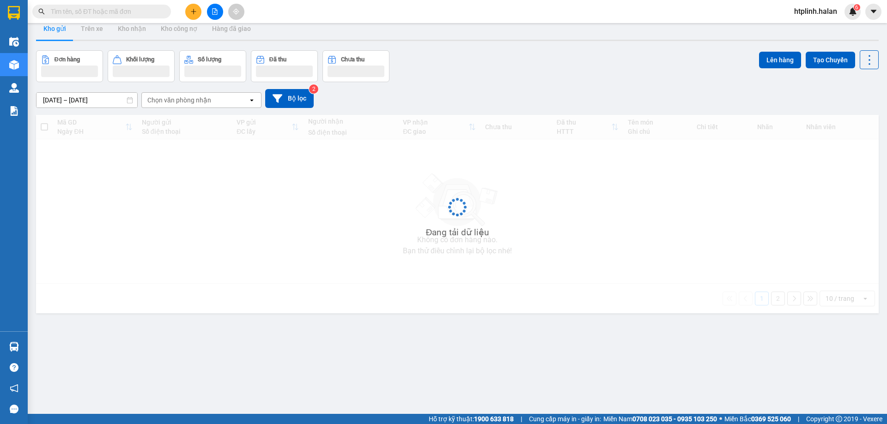
scroll to position [42, 0]
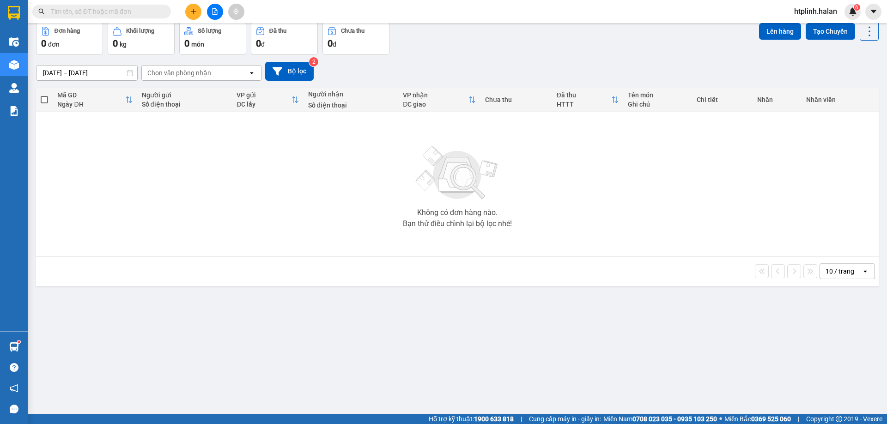
click at [36, 0] on button "Kho gửi" at bounding box center [54, 0] width 37 height 22
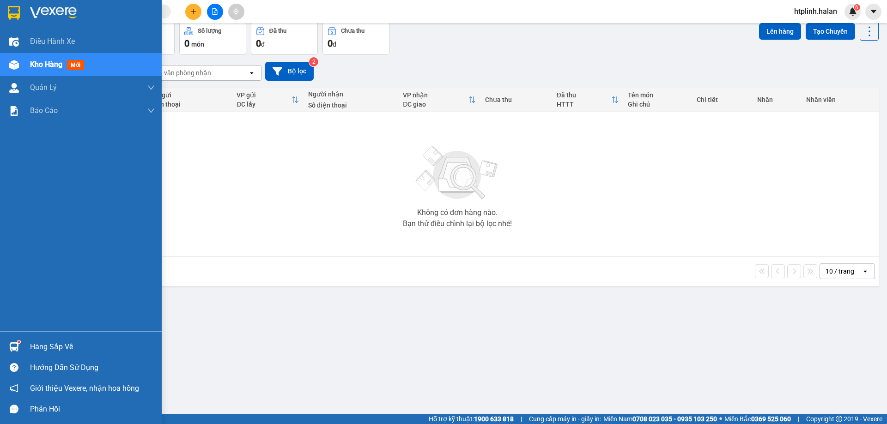
click at [23, 352] on div "Hàng sắp về" at bounding box center [81, 347] width 162 height 21
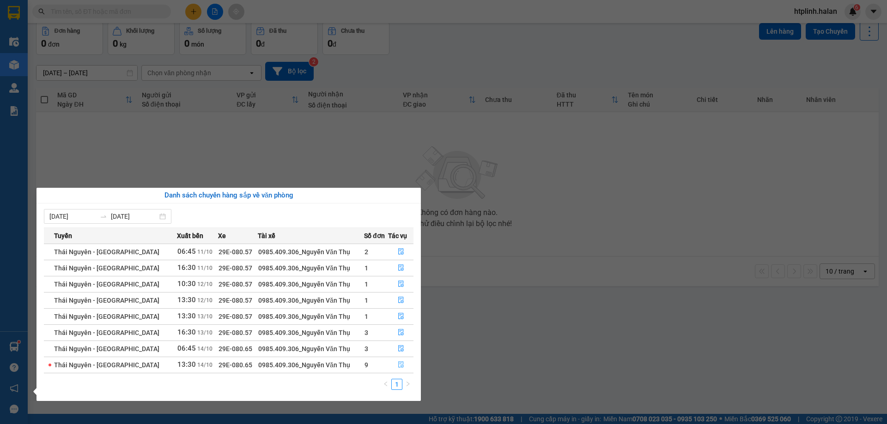
click at [401, 367] on icon "file-done" at bounding box center [401, 365] width 6 height 6
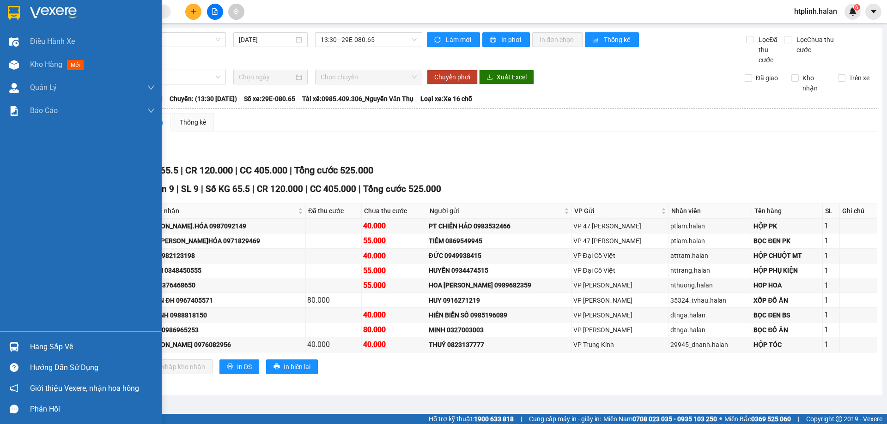
click at [90, 279] on div "Điều hành xe Kho hàng mới Quản [PERSON_NAME] lý chuyến Quản lý kiểm kho Báo cáo…" at bounding box center [81, 181] width 162 height 302
